Goal: Information Seeking & Learning: Learn about a topic

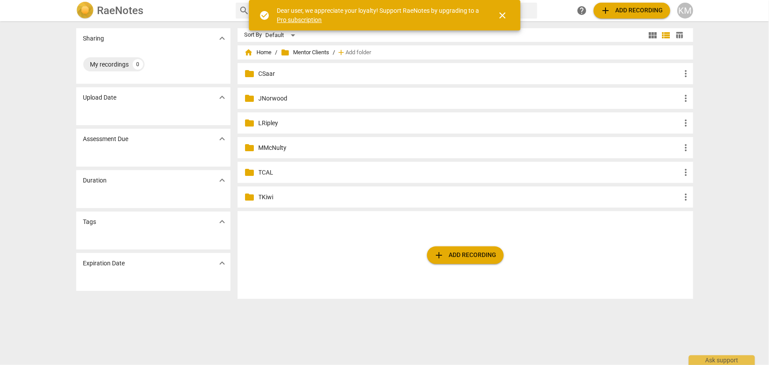
click at [270, 122] on p "LRipley" at bounding box center [470, 122] width 422 height 9
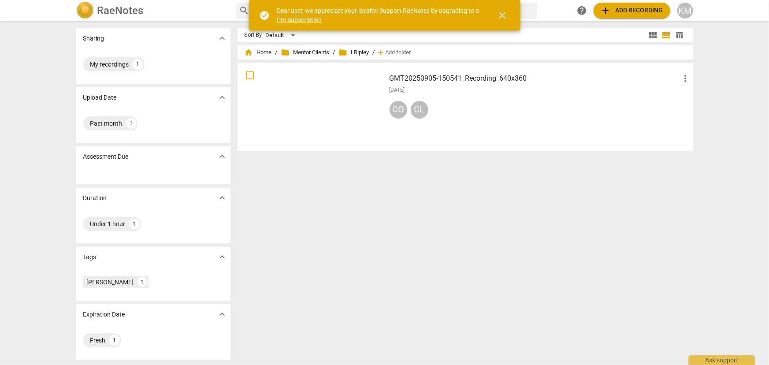
click at [440, 77] on h3 "GMT20250905-150541_Recording_640x360" at bounding box center [534, 78] width 291 height 11
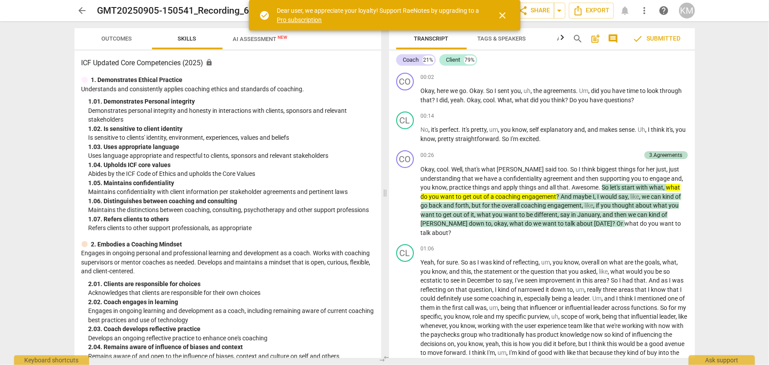
click at [503, 15] on span "close" at bounding box center [502, 15] width 11 height 11
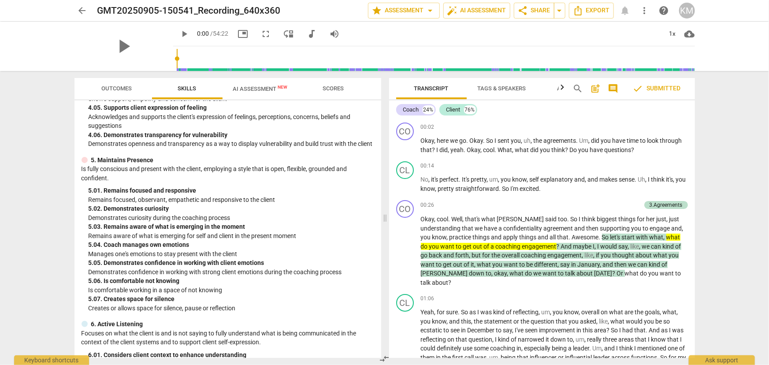
scroll to position [881, 0]
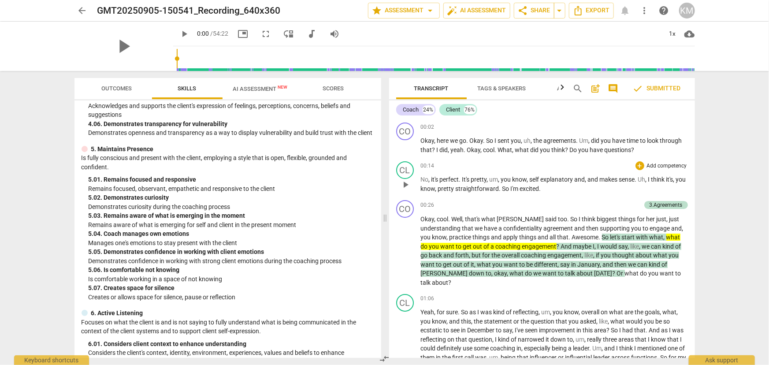
click at [621, 172] on div "00:14 + Add competency keyboard_arrow_right No , it's perfect . It's pretty , u…" at bounding box center [554, 177] width 267 height 32
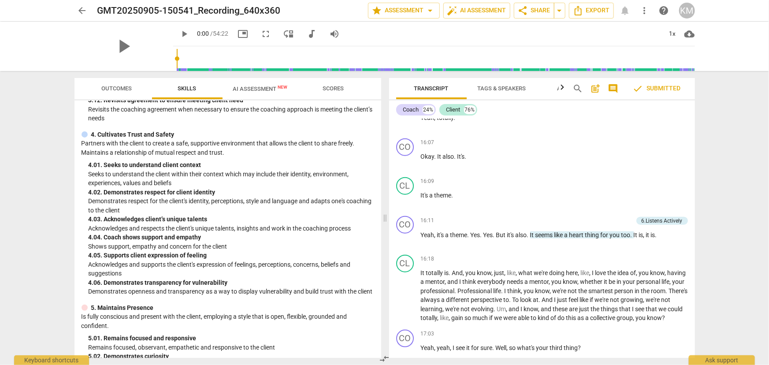
scroll to position [721, 0]
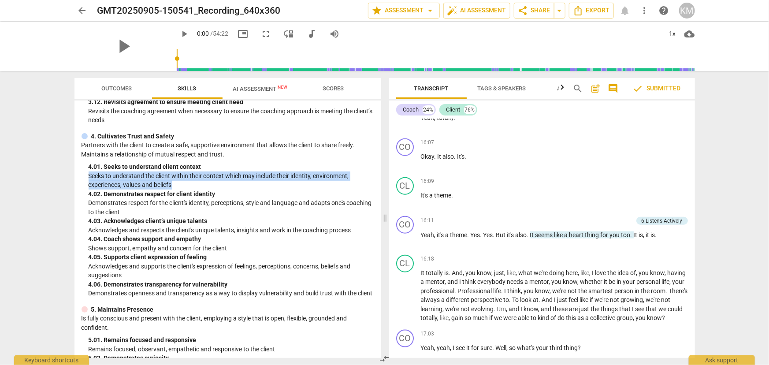
drag, startPoint x: 89, startPoint y: 184, endPoint x: 189, endPoint y: 193, distance: 100.0
click at [189, 189] on p "Seeks to understand the client within their context which may include their ide…" at bounding box center [231, 180] width 285 height 18
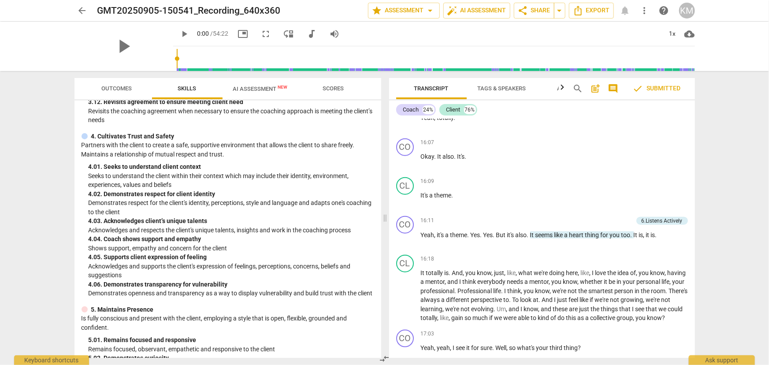
click at [89, 211] on p "Demonstrates respect for the client's identity, perceptions, style and language…" at bounding box center [231, 207] width 285 height 18
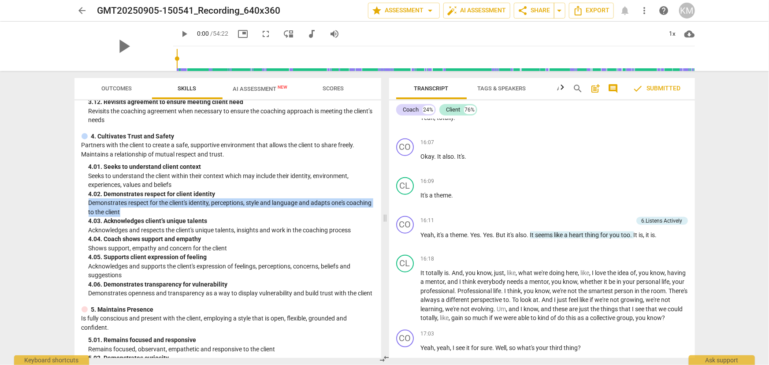
drag, startPoint x: 90, startPoint y: 210, endPoint x: 180, endPoint y: 222, distance: 90.7
click at [180, 216] on p "Demonstrates respect for the client's identity, perceptions, style and language…" at bounding box center [231, 207] width 285 height 18
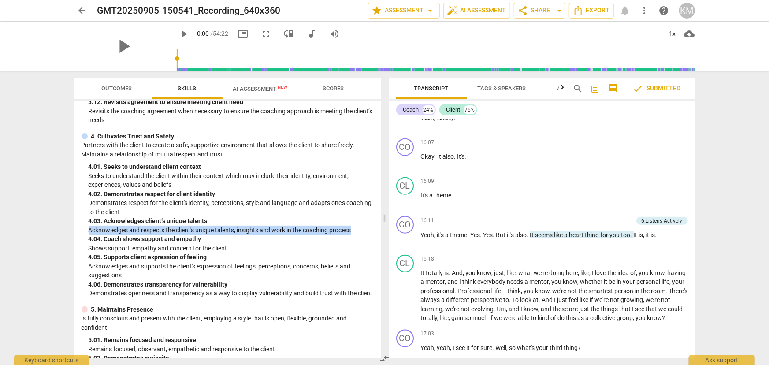
drag, startPoint x: 88, startPoint y: 239, endPoint x: 354, endPoint y: 235, distance: 265.7
click at [354, 235] on p "Acknowledges and respects the client's unique talents, insights and work in the…" at bounding box center [231, 230] width 285 height 9
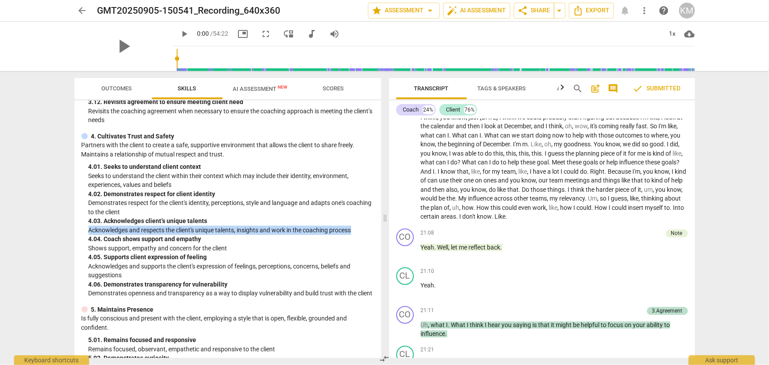
scroll to position [2803, 0]
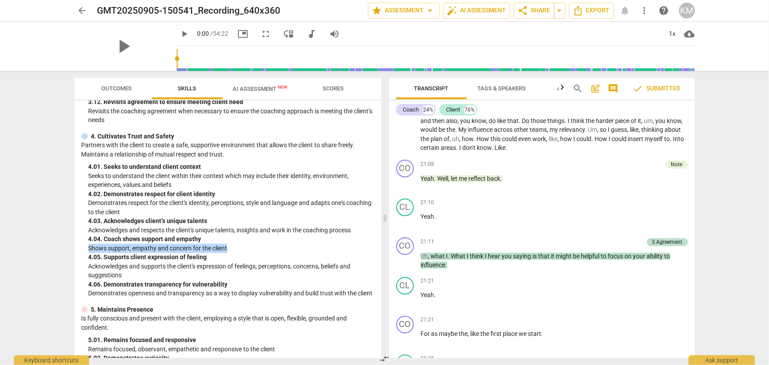
drag, startPoint x: 89, startPoint y: 255, endPoint x: 230, endPoint y: 259, distance: 141.9
click at [230, 253] on p "Shows support, empathy and concern for the client" at bounding box center [231, 248] width 285 height 9
click at [89, 273] on p "Acknowledges and supports the client's expression of feelings, perceptions, con…" at bounding box center [231, 271] width 285 height 18
drag, startPoint x: 89, startPoint y: 256, endPoint x: 237, endPoint y: 258, distance: 147.1
click at [237, 253] on p "Shows support, empathy and concern for the client" at bounding box center [231, 248] width 285 height 9
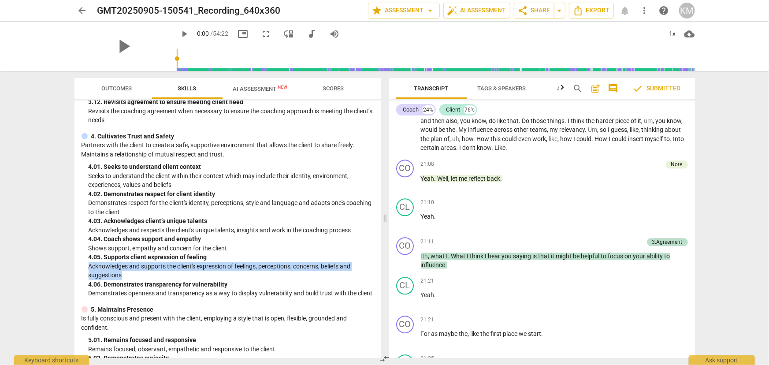
drag, startPoint x: 89, startPoint y: 274, endPoint x: 143, endPoint y: 284, distance: 55.1
click at [143, 280] on p "Acknowledges and supports the client's expression of feelings, perceptions, con…" at bounding box center [231, 271] width 285 height 18
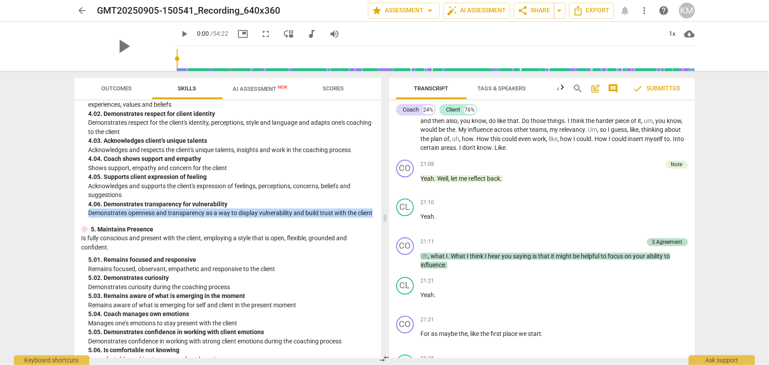
drag, startPoint x: 89, startPoint y: 223, endPoint x: 135, endPoint y: 229, distance: 46.6
click at [135, 218] on p "Demonstrates openness and transparency as a way to display vulnerability and bu…" at bounding box center [231, 212] width 285 height 9
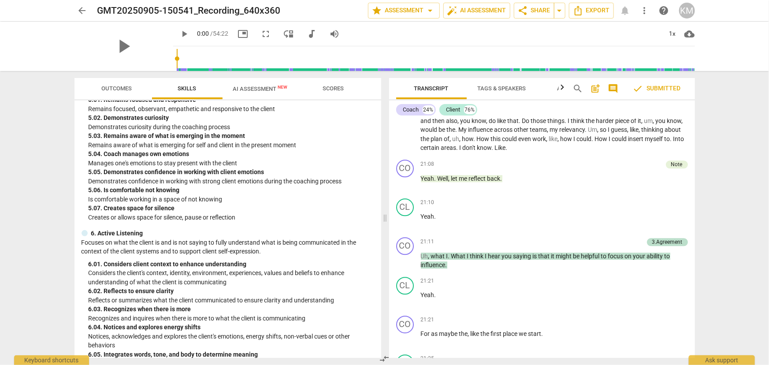
scroll to position [921, 0]
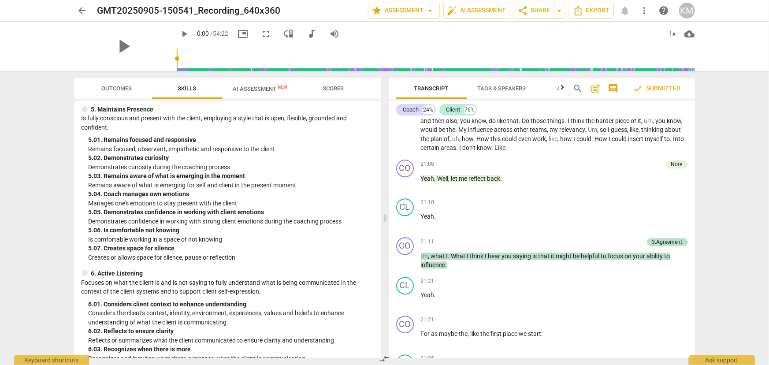
click at [105, 132] on p "Is fully conscious and present with the client, employing a style that is open,…" at bounding box center [227, 123] width 292 height 18
